Goal: Task Accomplishment & Management: Use online tool/utility

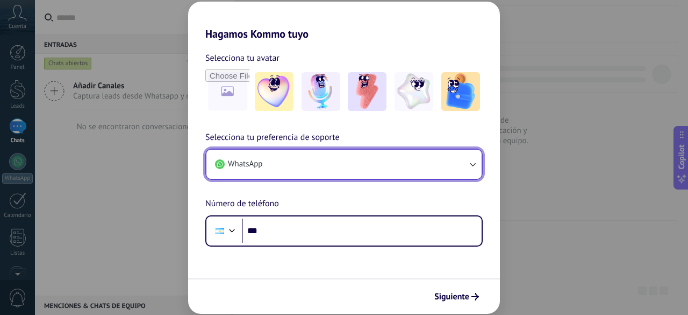
click at [273, 163] on button "WhatsApp" at bounding box center [343, 163] width 275 height 29
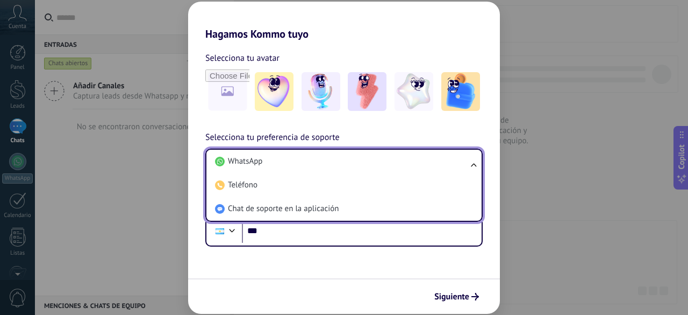
click at [273, 163] on li "WhatsApp" at bounding box center [342, 161] width 262 height 24
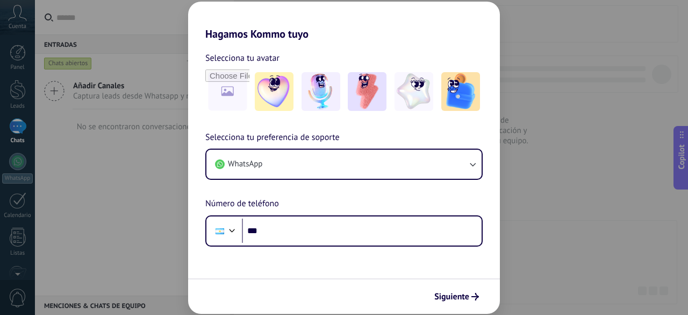
click at [294, 138] on span "Selecciona tu preferencia de soporte" at bounding box center [272, 138] width 134 height 14
click at [270, 97] on img at bounding box center [274, 91] width 39 height 39
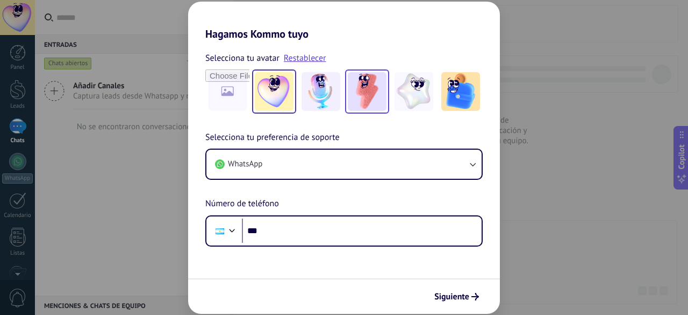
click at [357, 112] on div at bounding box center [367, 91] width 44 height 44
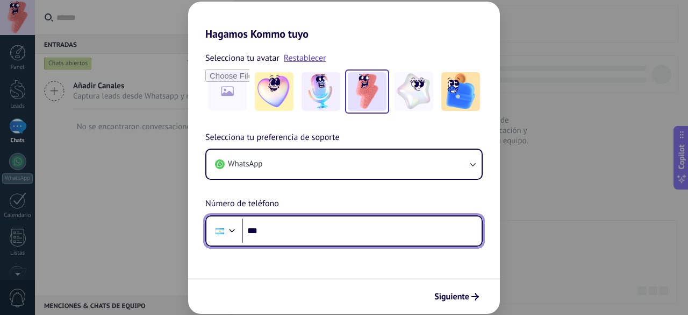
click at [333, 233] on input "***" at bounding box center [362, 230] width 240 height 25
type input "**********"
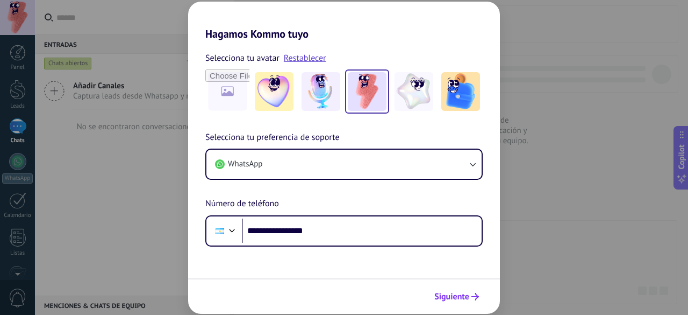
click at [466, 294] on span "Siguiente" at bounding box center [452, 297] width 35 height 8
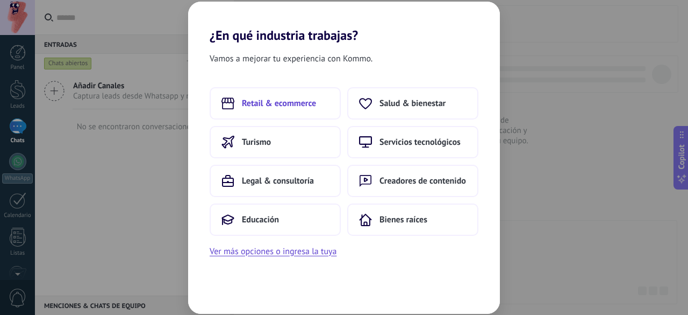
click at [300, 102] on span "Retail & ecommerce" at bounding box center [279, 103] width 74 height 11
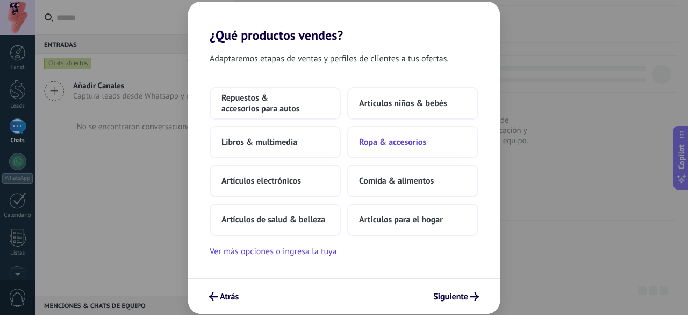
click at [381, 140] on span "Ropa & accesorios" at bounding box center [392, 142] width 67 height 11
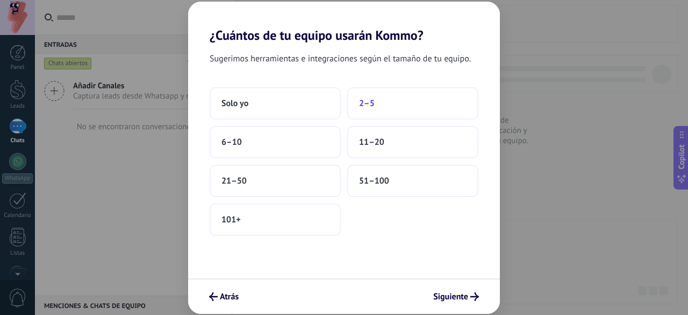
click at [358, 102] on button "2–5" at bounding box center [412, 103] width 131 height 32
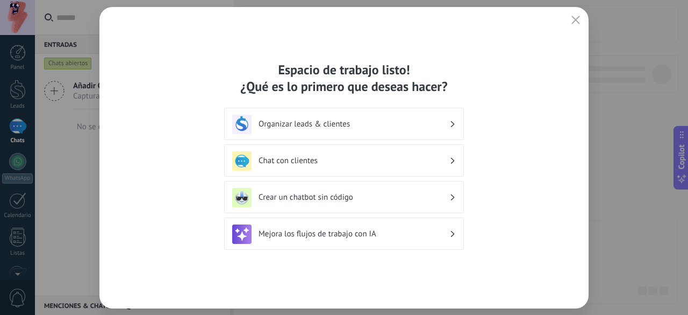
click at [361, 125] on h3 "Organizar leads & clientes" at bounding box center [354, 124] width 191 height 10
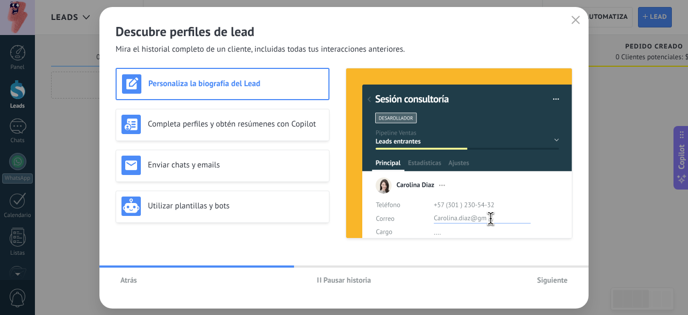
click at [561, 276] on span "Siguiente" at bounding box center [552, 280] width 31 height 8
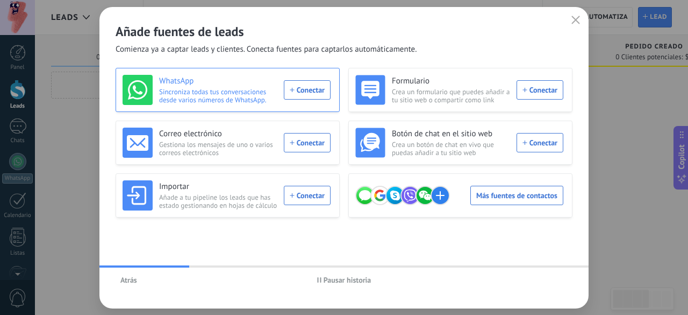
click at [311, 91] on div "WhatsApp Sincroniza todas tus conversaciones desde varios números de WhatsApp. …" at bounding box center [227, 90] width 208 height 30
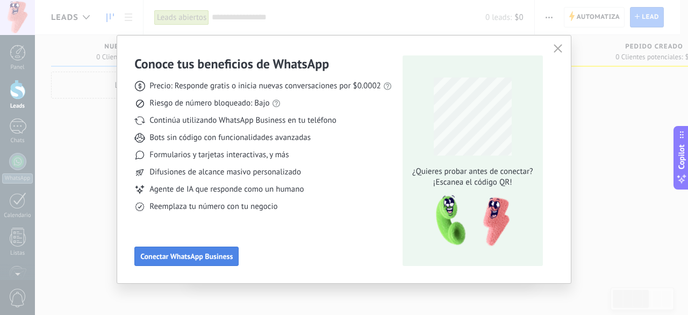
click at [202, 252] on span "Conectar WhatsApp Business" at bounding box center [186, 256] width 92 height 8
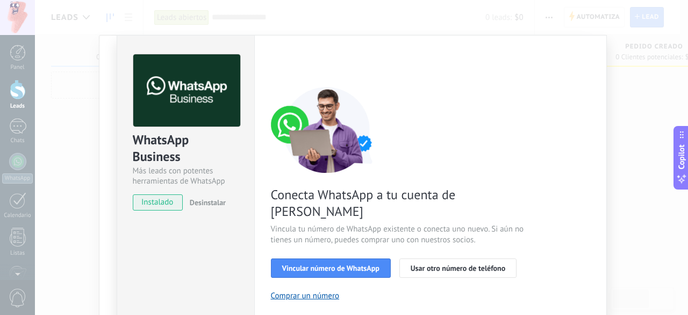
scroll to position [27, 0]
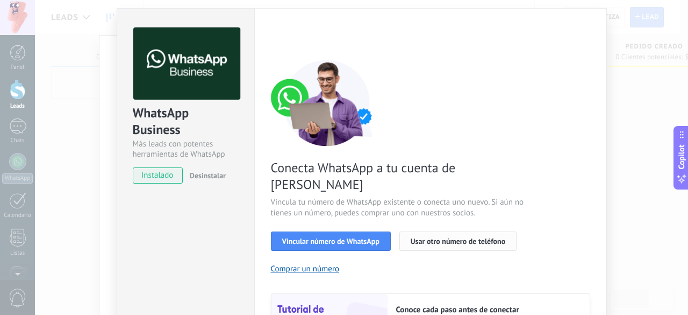
click at [432, 237] on span "Usar otro número de teléfono" at bounding box center [458, 241] width 95 height 8
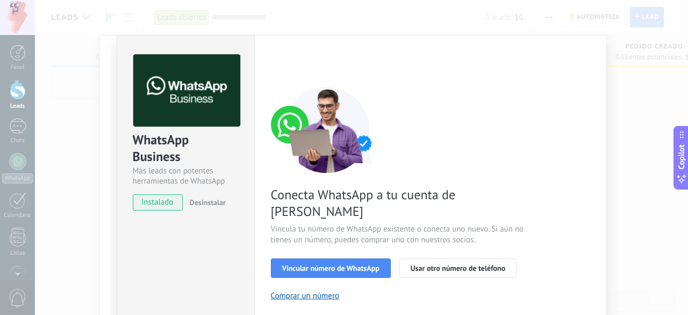
scroll to position [0, 0]
click at [658, 59] on div "WhatsApp Business Más leads con potentes herramientas de WhatsApp instalado Des…" at bounding box center [361, 157] width 653 height 315
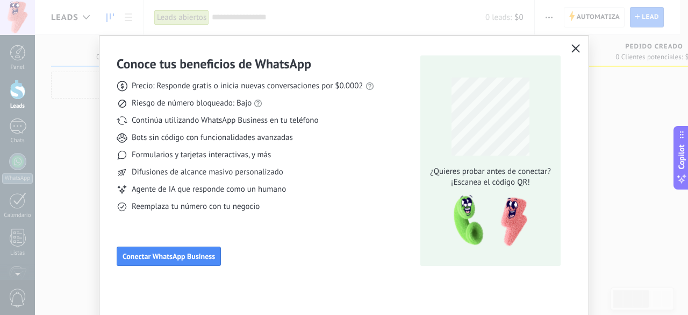
click at [535, 217] on div "¿Quieres probar antes de conectar? ¡Escanea el código QR!" at bounding box center [491, 160] width 140 height 210
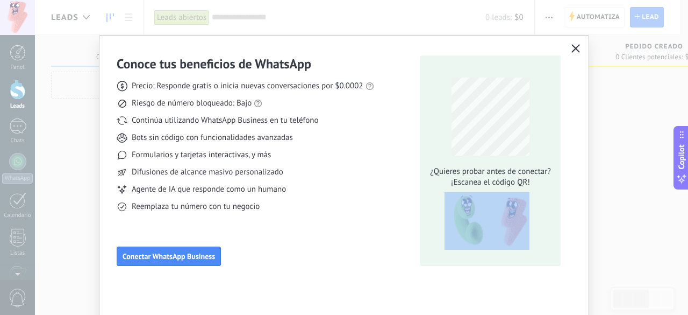
click at [535, 217] on div "¿Quieres probar antes de conectar? ¡Escanea el código QR!" at bounding box center [491, 160] width 140 height 210
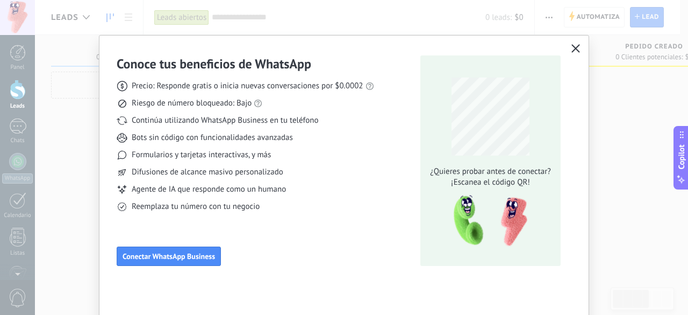
click at [554, 154] on div "¿Quieres probar antes de conectar? ¡Escanea el código QR!" at bounding box center [491, 160] width 140 height 210
click at [572, 49] on icon "button" at bounding box center [576, 48] width 9 height 9
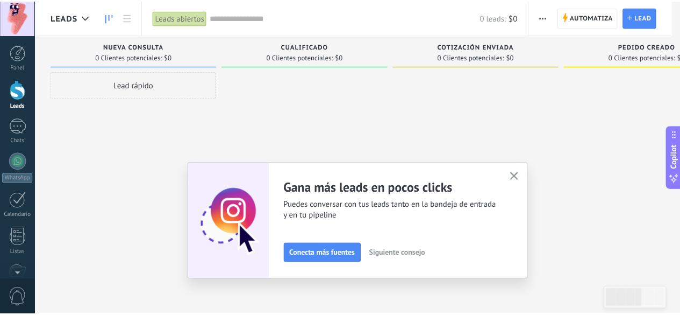
scroll to position [132, 0]
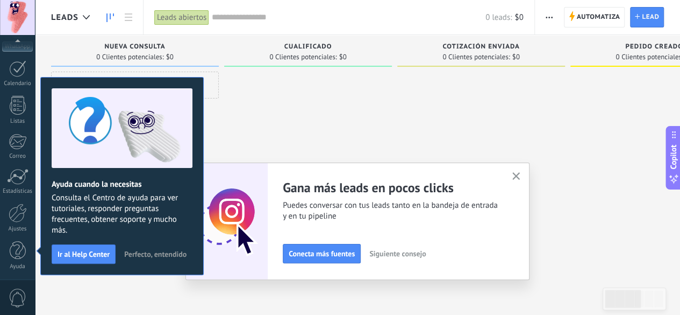
click at [244, 144] on div at bounding box center [308, 159] width 168 height 174
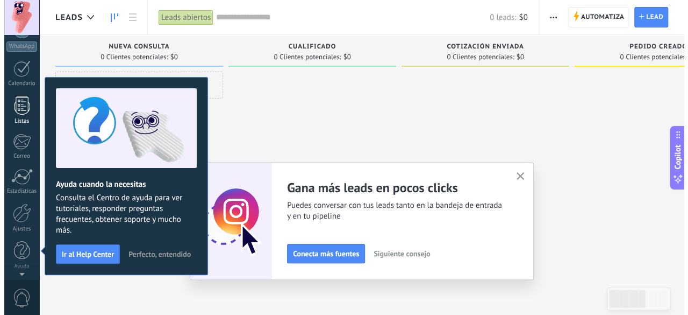
scroll to position [0, 0]
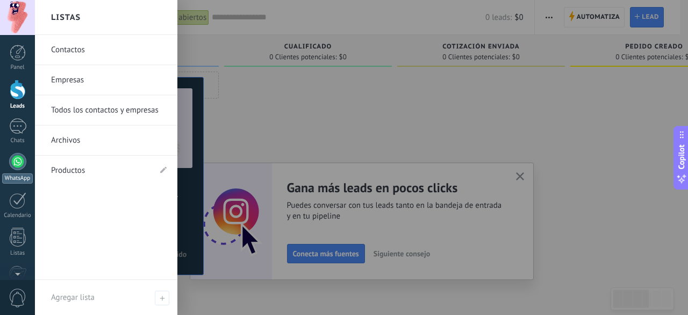
click at [20, 173] on div "WhatsApp" at bounding box center [17, 178] width 31 height 10
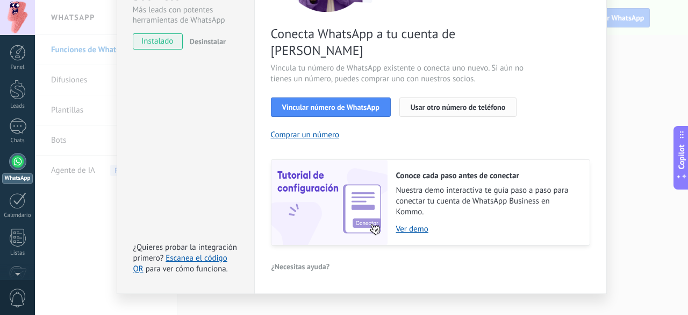
scroll to position [162, 0]
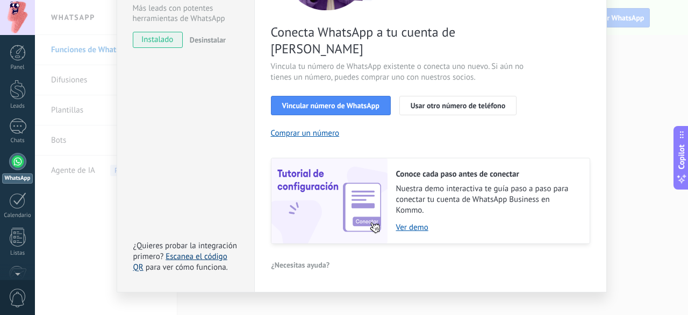
click at [208, 251] on link "Escanea el código QR" at bounding box center [180, 261] width 94 height 21
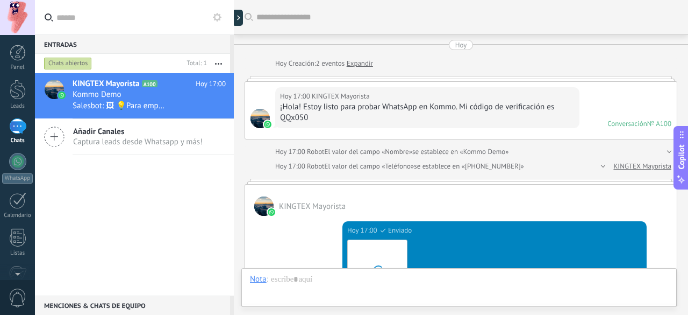
scroll to position [438, 0]
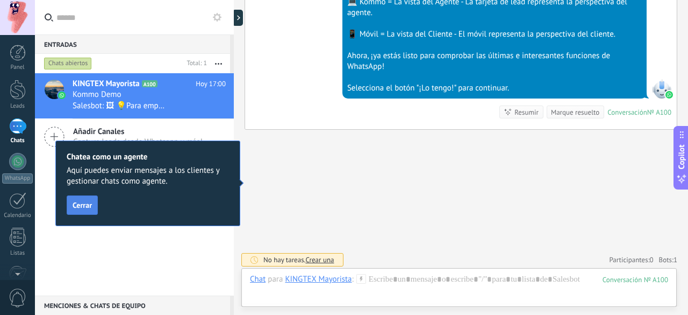
click at [85, 206] on span "Cerrar" at bounding box center [82, 205] width 19 height 8
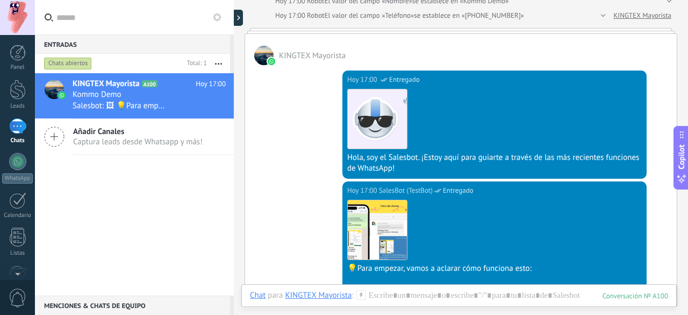
scroll to position [152, 0]
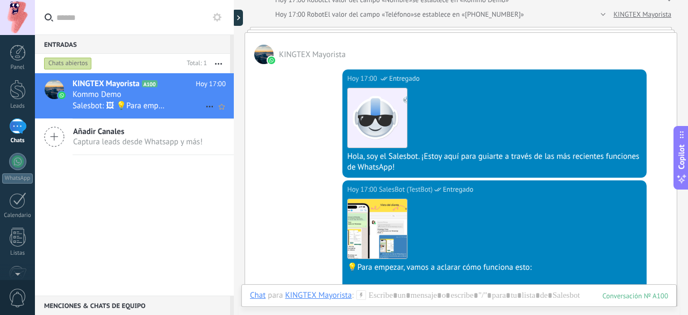
click at [180, 97] on div "Kommo Demo" at bounding box center [149, 94] width 153 height 11
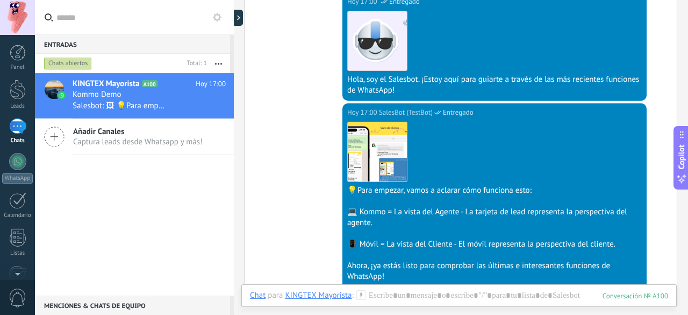
scroll to position [228, 0]
click at [309, 297] on div "KINGTEX Mayorista" at bounding box center [318, 295] width 67 height 10
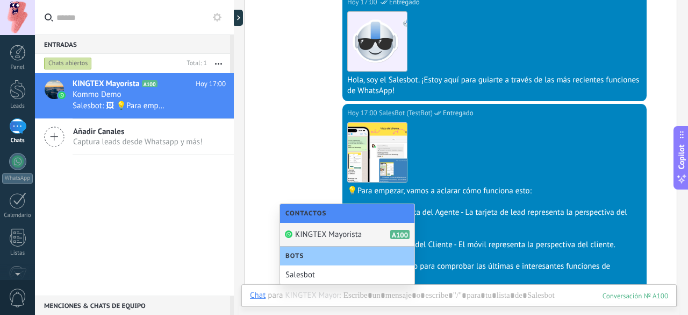
click at [256, 245] on div "[DATE] 17:00 SalesBot (TestBot) Entregado Descargar 💡Para empezar, vamos a acla…" at bounding box center [461, 222] width 432 height 236
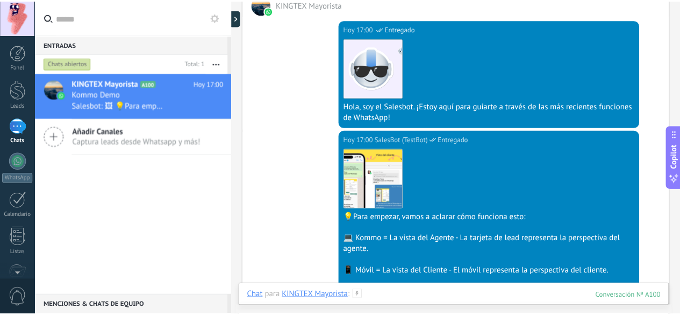
scroll to position [0, 0]
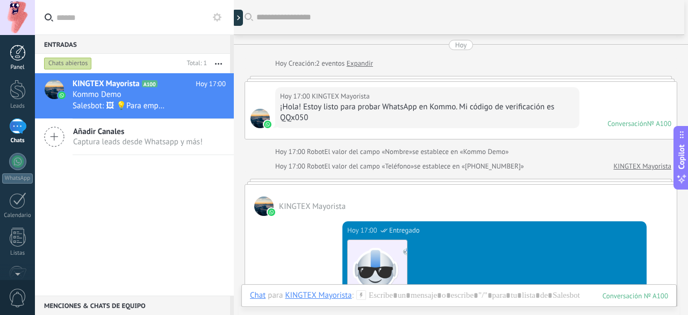
click at [10, 56] on div at bounding box center [18, 53] width 16 height 16
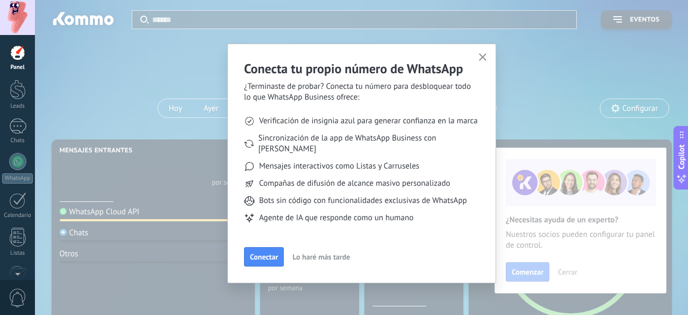
click at [478, 60] on button "button" at bounding box center [482, 58] width 13 height 15
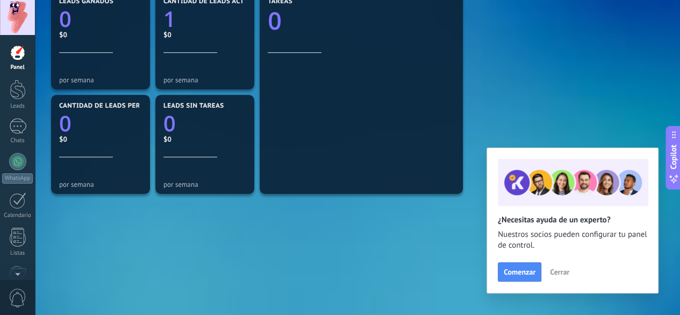
scroll to position [376, 0]
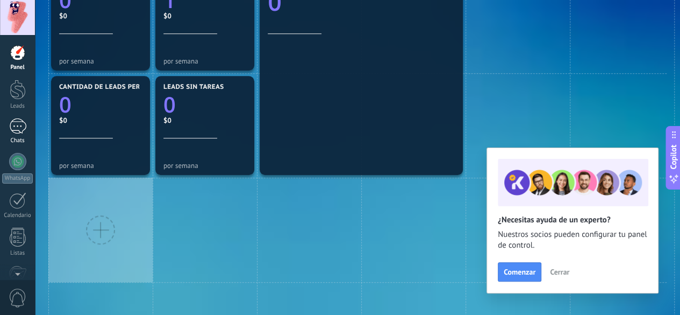
click at [14, 126] on div "1" at bounding box center [17, 126] width 17 height 16
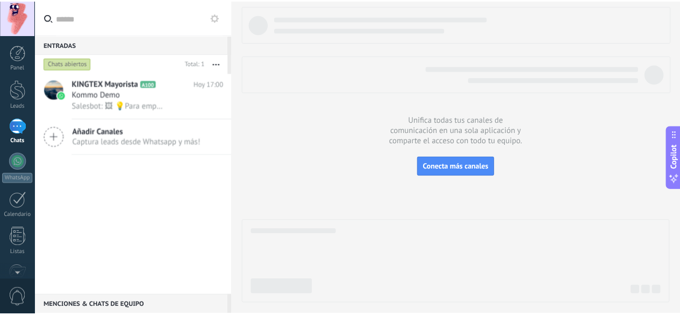
scroll to position [132, 0]
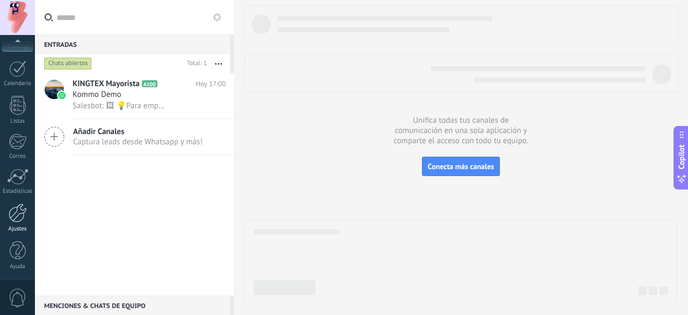
click at [13, 211] on div at bounding box center [18, 212] width 18 height 19
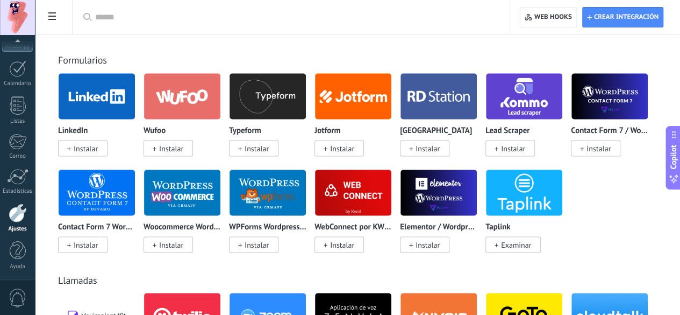
scroll to position [937, 0]
